Goal: Task Accomplishment & Management: Complete application form

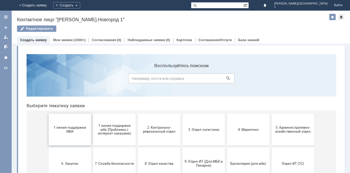
click at [65, 125] on button "1 линия поддержки МБК" at bounding box center [70, 130] width 43 height 32
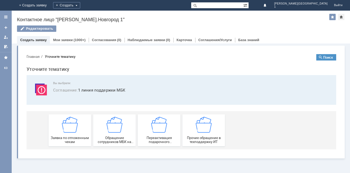
click at [65, 125] on img at bounding box center [70, 125] width 16 height 16
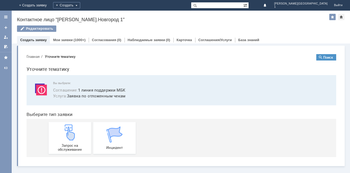
click at [65, 125] on img at bounding box center [70, 133] width 16 height 16
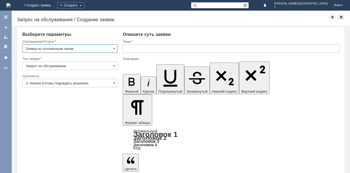
click at [164, 48] on input "text" at bounding box center [231, 48] width 217 height 9
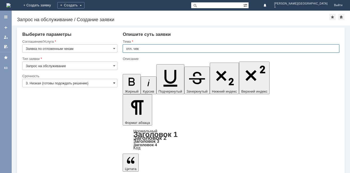
type input "отл. чек"
click at [115, 82] on span at bounding box center [114, 83] width 2 height 4
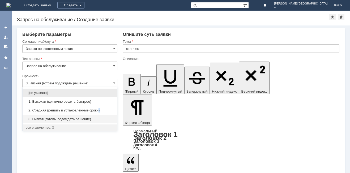
drag, startPoint x: 99, startPoint y: 109, endPoint x: 119, endPoint y: 94, distance: 24.6
click at [102, 108] on div "2. Средняя (решить в установленные сроки)" at bounding box center [70, 110] width 95 height 9
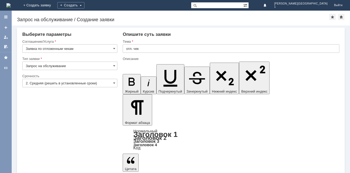
type input "2. Средняя (решить в установленные сроки)"
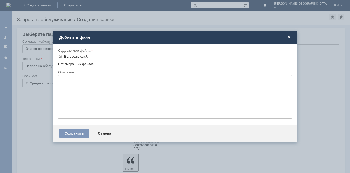
click at [84, 57] on div "Выбрать файл" at bounding box center [77, 56] width 26 height 4
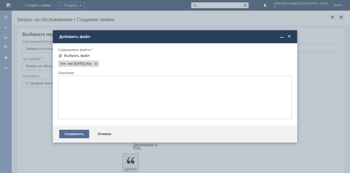
click at [72, 133] on div "Сохранить" at bounding box center [74, 134] width 30 height 9
